Goal: Task Accomplishment & Management: Manage account settings

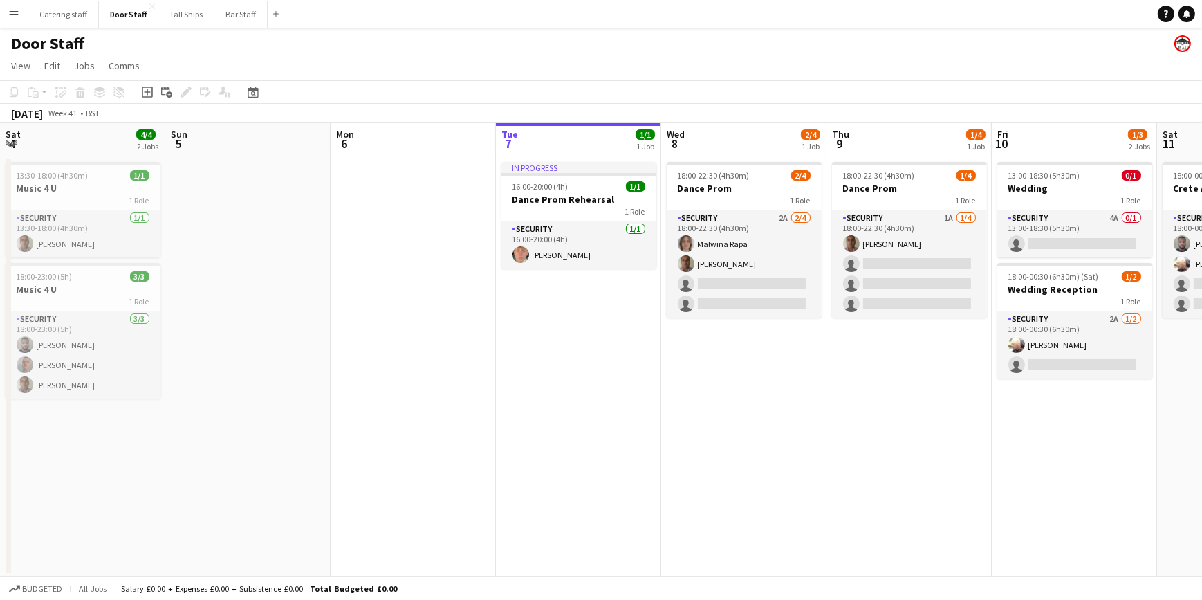
scroll to position [0, 331]
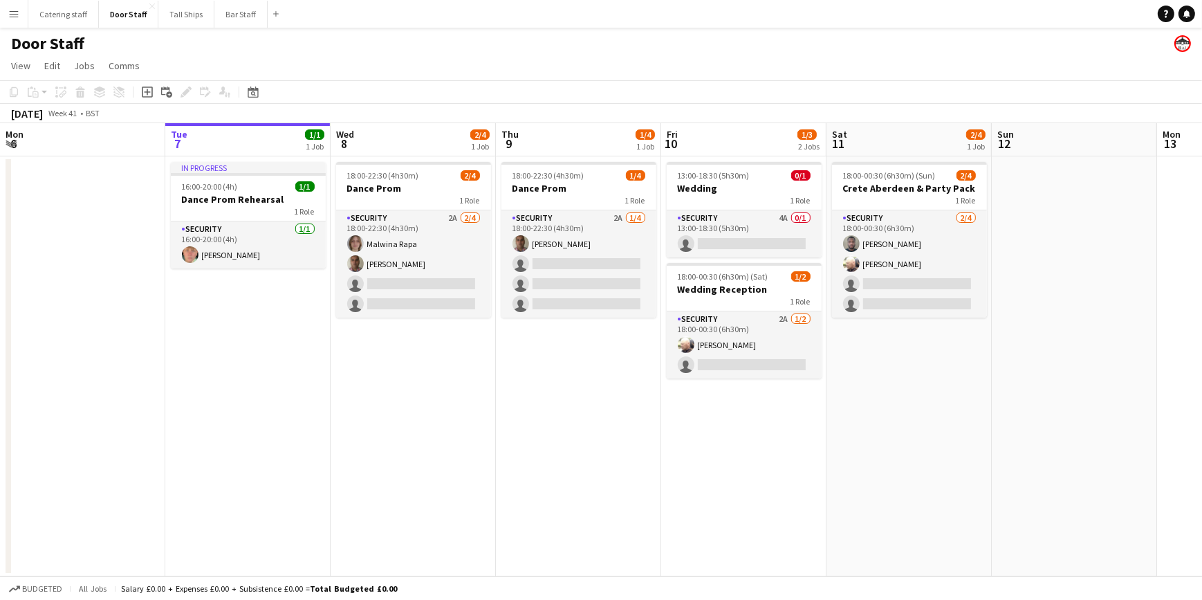
click at [417, 401] on app-date-cell "18:00-22:30 (4h30m) 2/4 Dance Prom 1 Role Security 2A [DATE] 18:00-22:30 (4h30m…" at bounding box center [413, 366] width 165 height 420
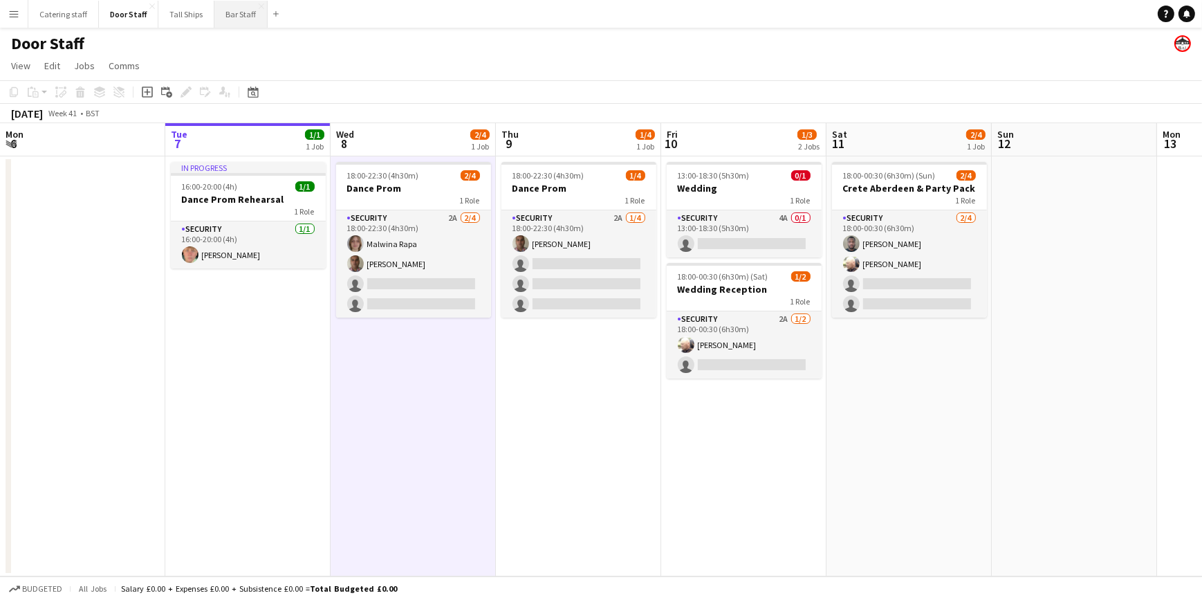
click at [232, 16] on button "Bar Staff Close" at bounding box center [240, 14] width 53 height 27
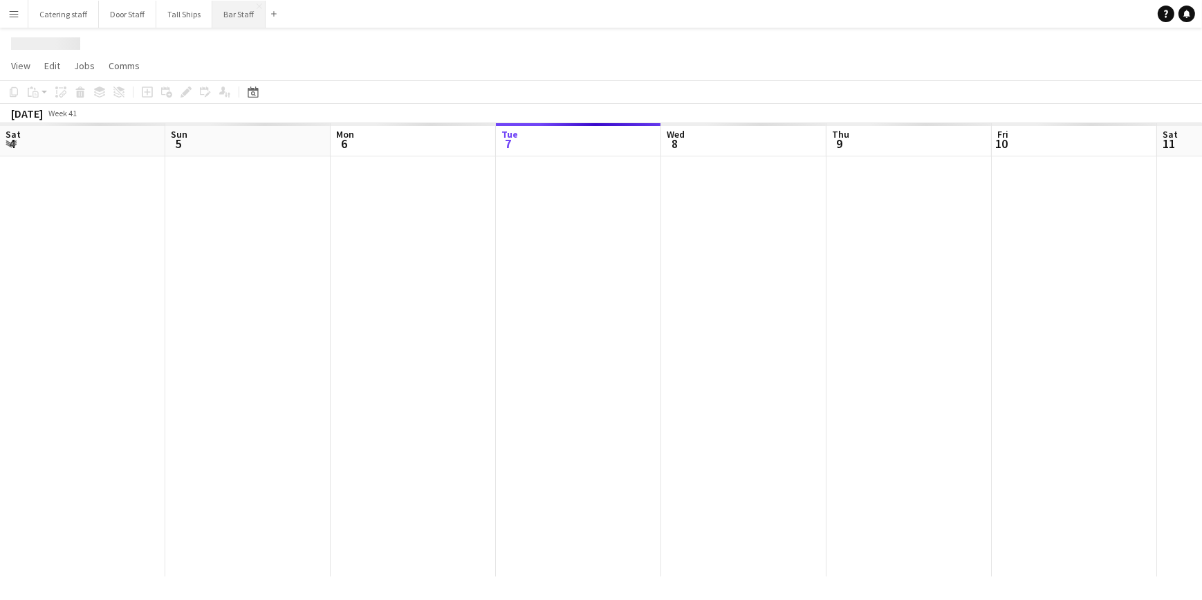
scroll to position [0, 331]
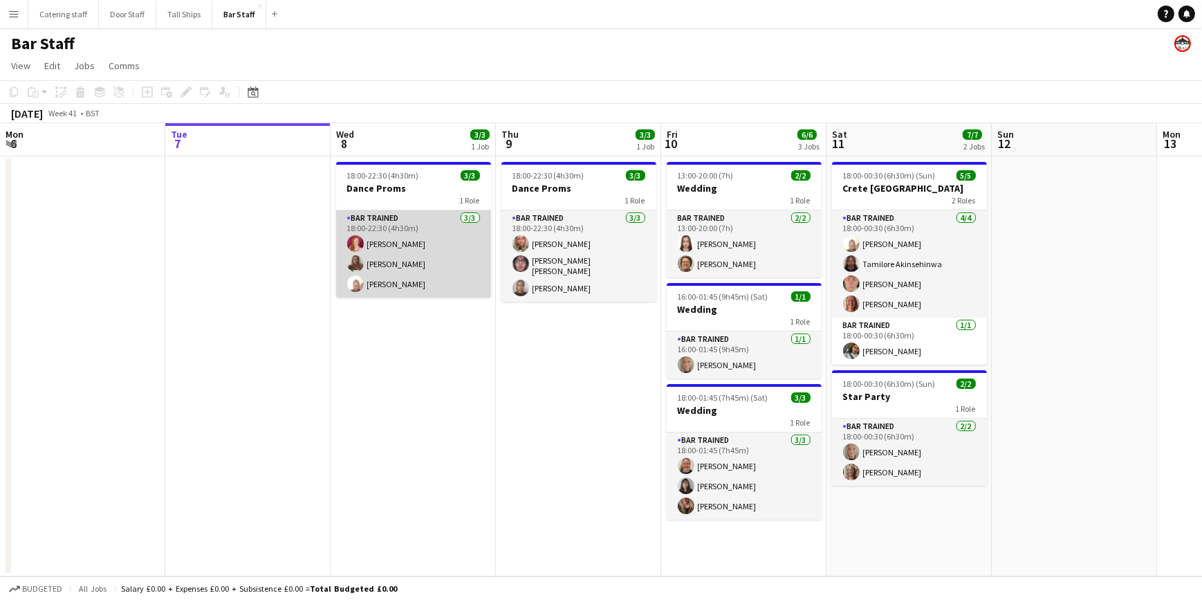
click at [393, 243] on app-card-role "Bar trained [DATE] 18:00-22:30 (4h30m) [PERSON_NAME] [PERSON_NAME] [PERSON_NAME]" at bounding box center [413, 253] width 155 height 87
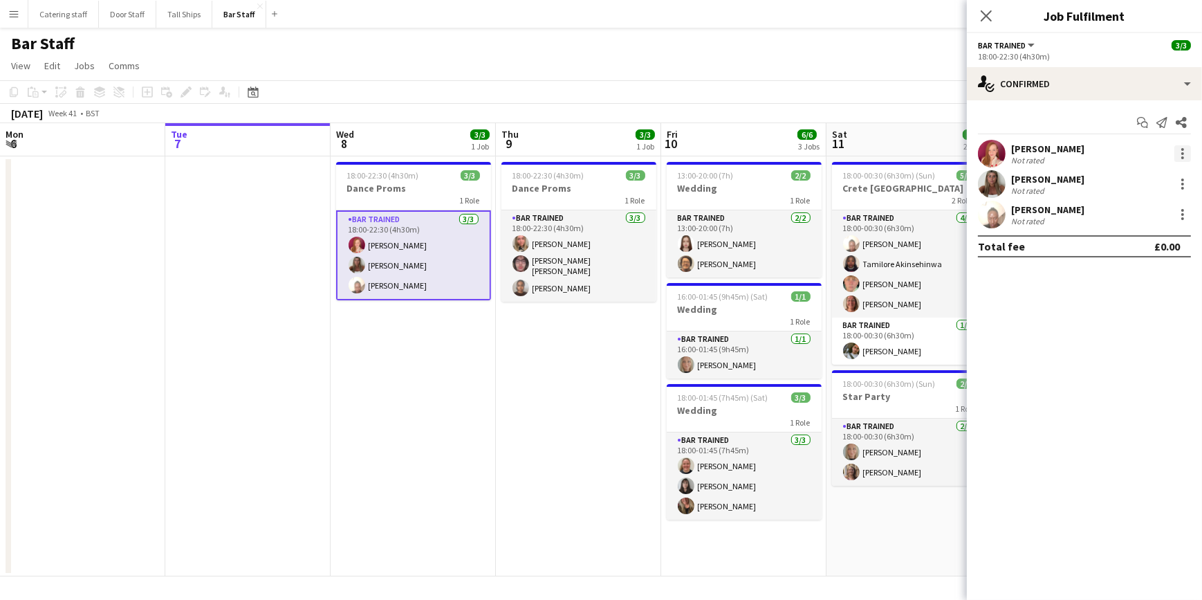
click at [1180, 148] on div at bounding box center [1183, 153] width 17 height 17
click at [1117, 304] on button "Remove" at bounding box center [1138, 311] width 108 height 33
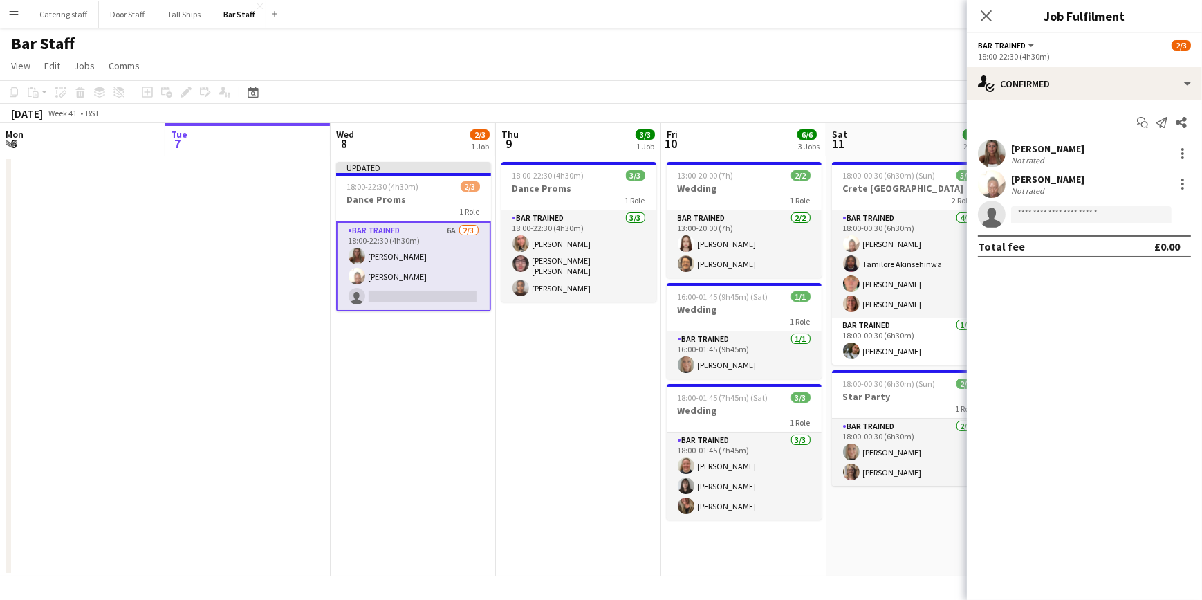
click at [627, 407] on app-date-cell "18:00-22:30 (4h30m) 3/3 Dance Proms 1 Role Bar trained [DATE] 18:00-22:30 (4h30…" at bounding box center [578, 366] width 165 height 420
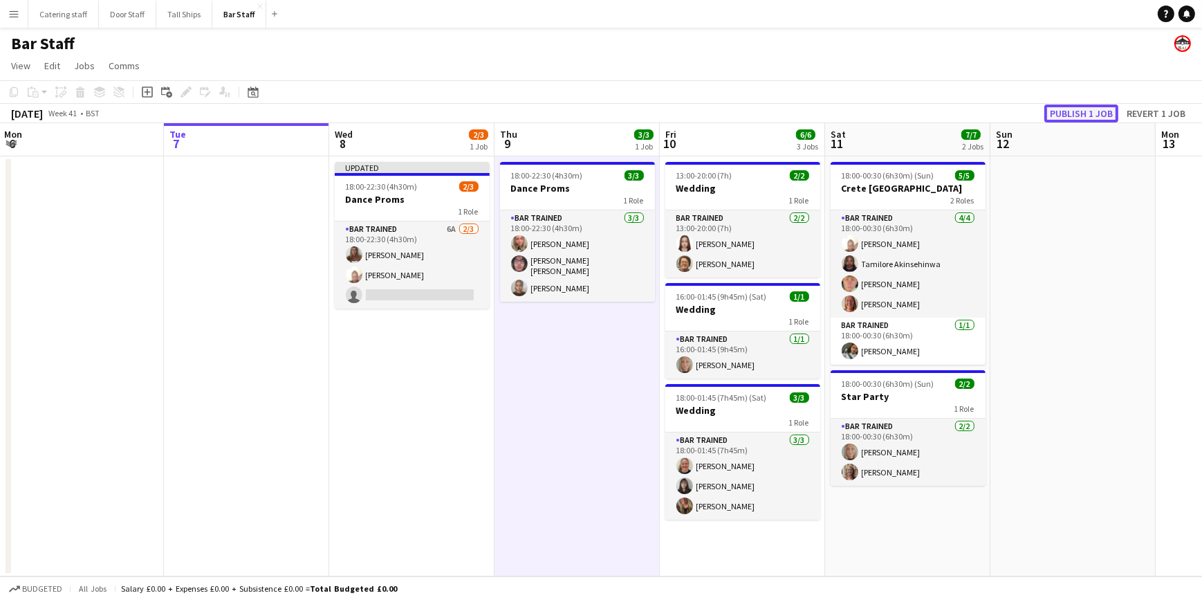
click at [1058, 109] on button "Publish 1 job" at bounding box center [1082, 113] width 74 height 18
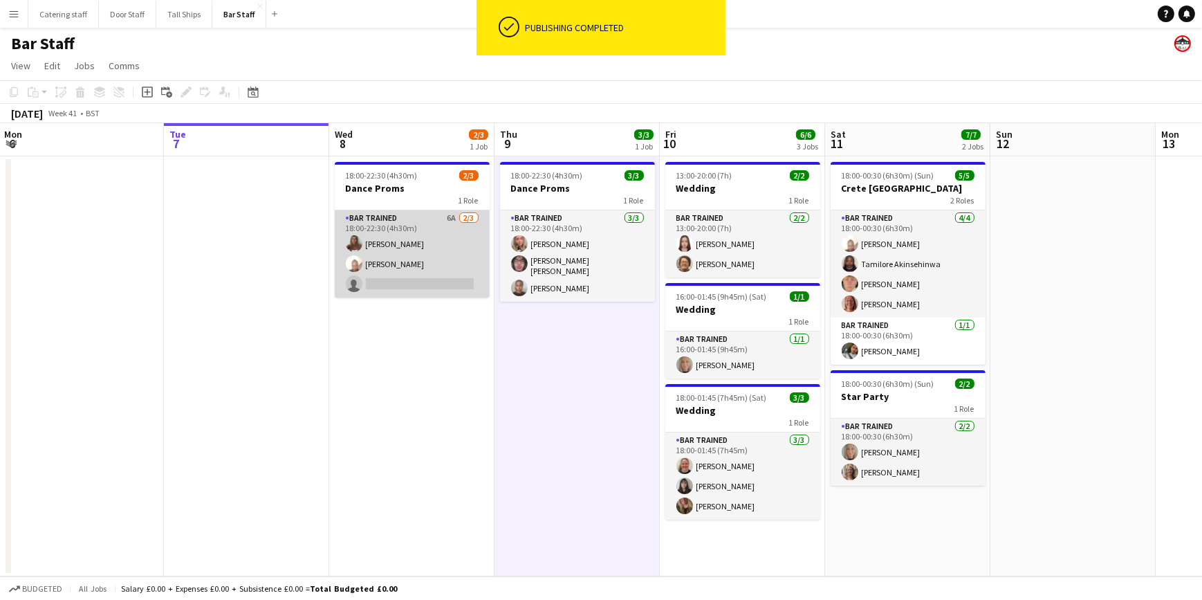
click at [425, 226] on app-card-role "Bar trained 6A [DATE] 18:00-22:30 (4h30m) [PERSON_NAME] [PERSON_NAME] single-ne…" at bounding box center [412, 253] width 155 height 87
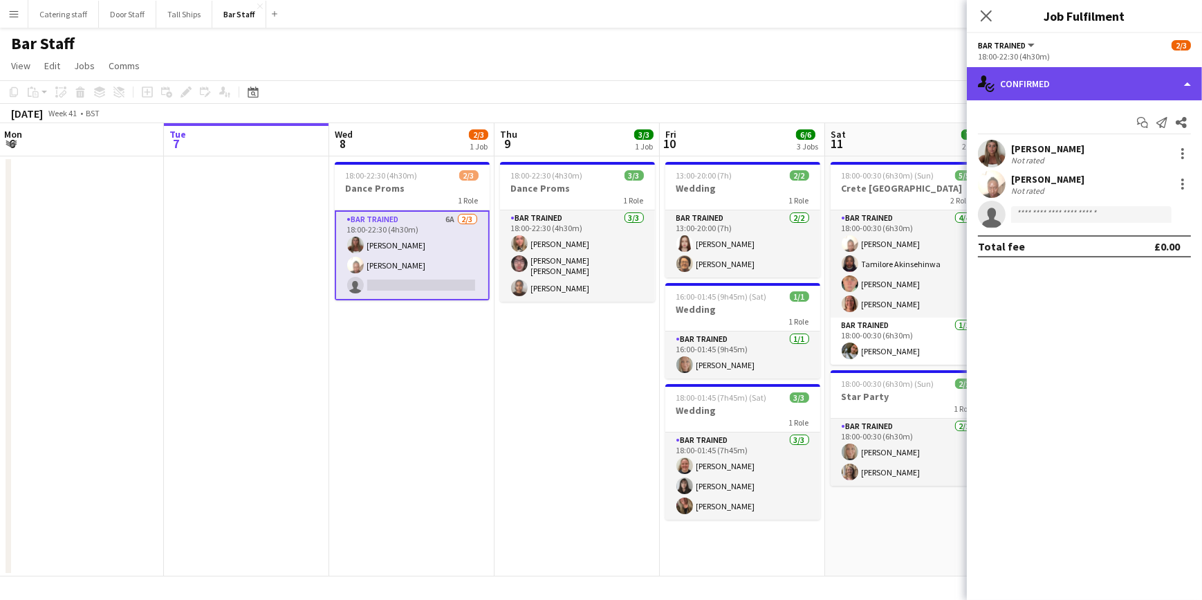
click at [1081, 91] on div "single-neutral-actions-check-2 Confirmed" at bounding box center [1084, 83] width 235 height 33
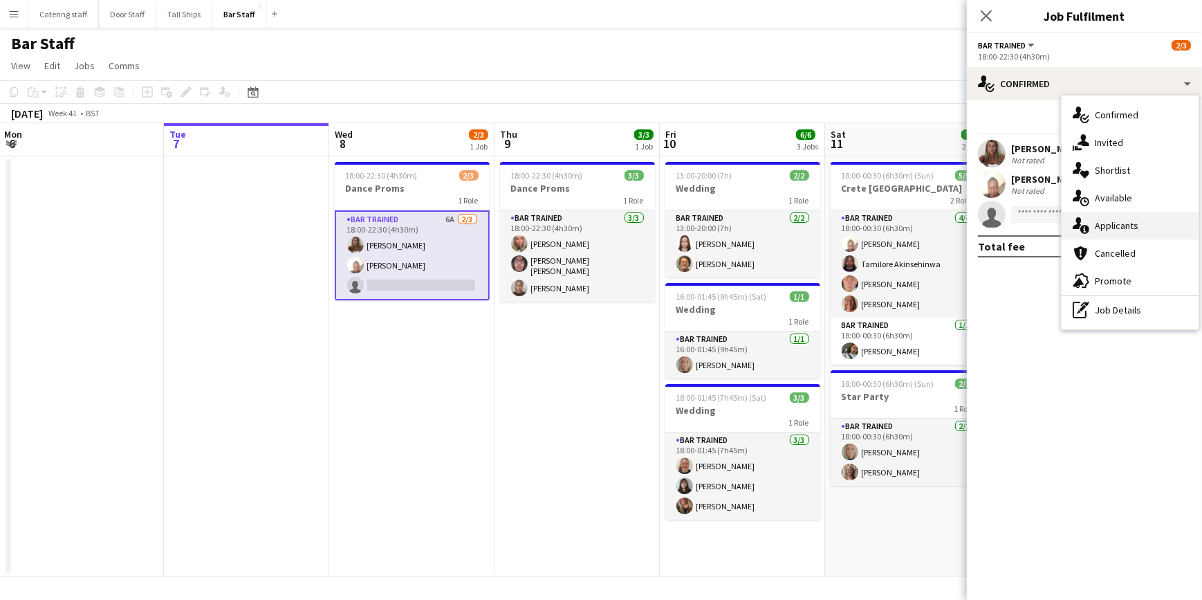
click at [1129, 230] on span "Applicants" at bounding box center [1117, 225] width 44 height 12
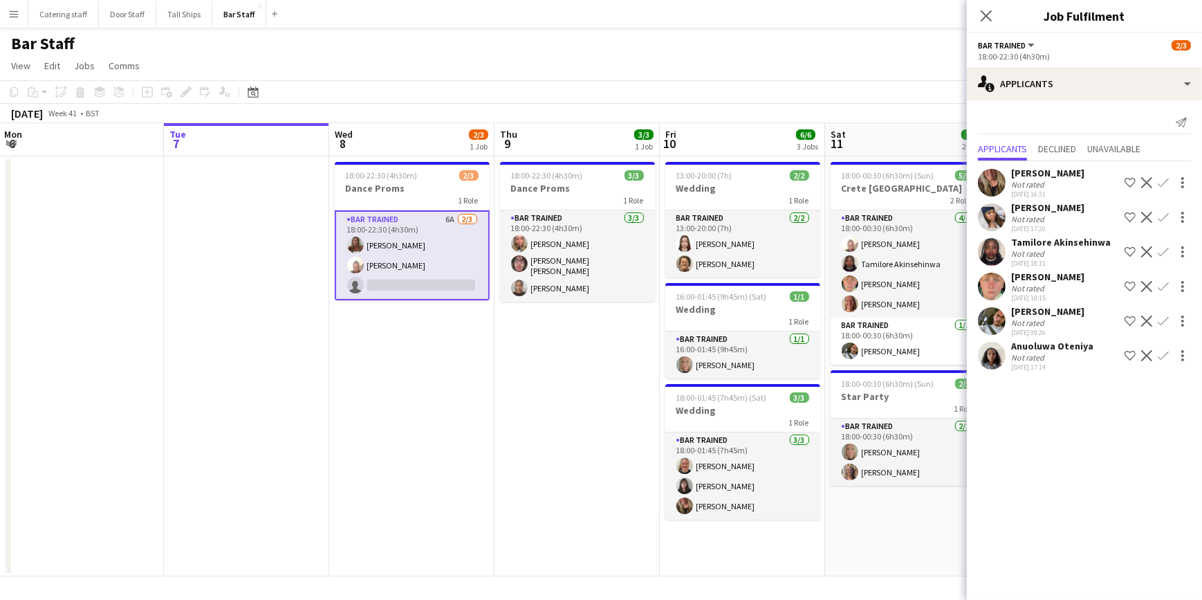
click at [1036, 276] on div "[PERSON_NAME]" at bounding box center [1047, 277] width 73 height 12
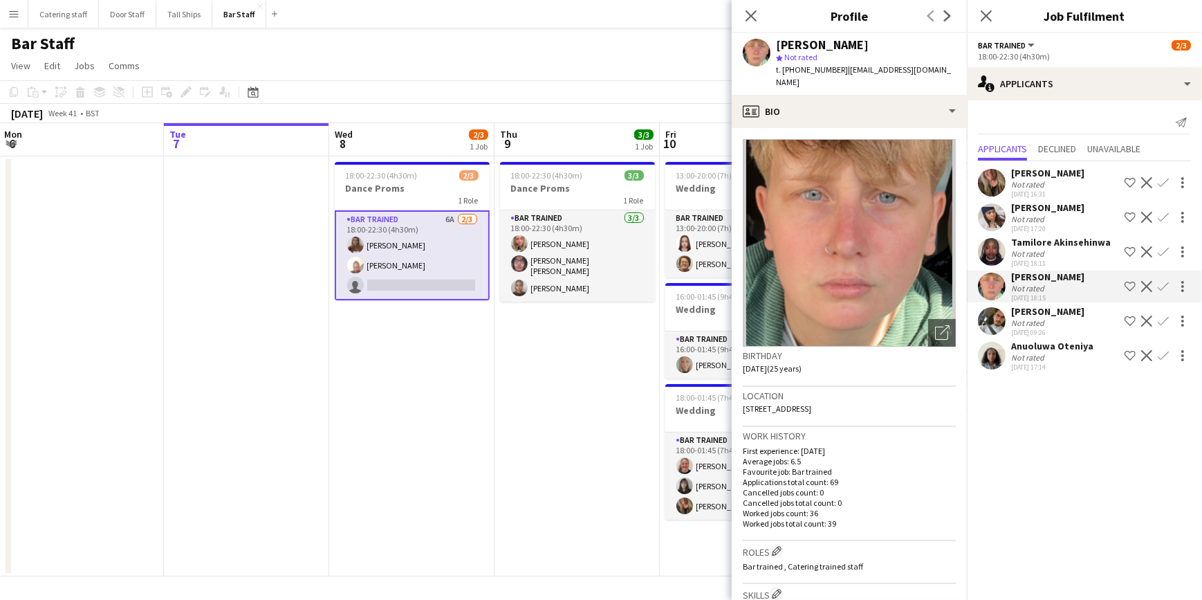
click at [557, 391] on app-date-cell "18:00-22:30 (4h30m) 3/3 Dance Proms 1 Role Bar trained [DATE] 18:00-22:30 (4h30…" at bounding box center [577, 366] width 165 height 420
